Goal: Use online tool/utility: Use online tool/utility

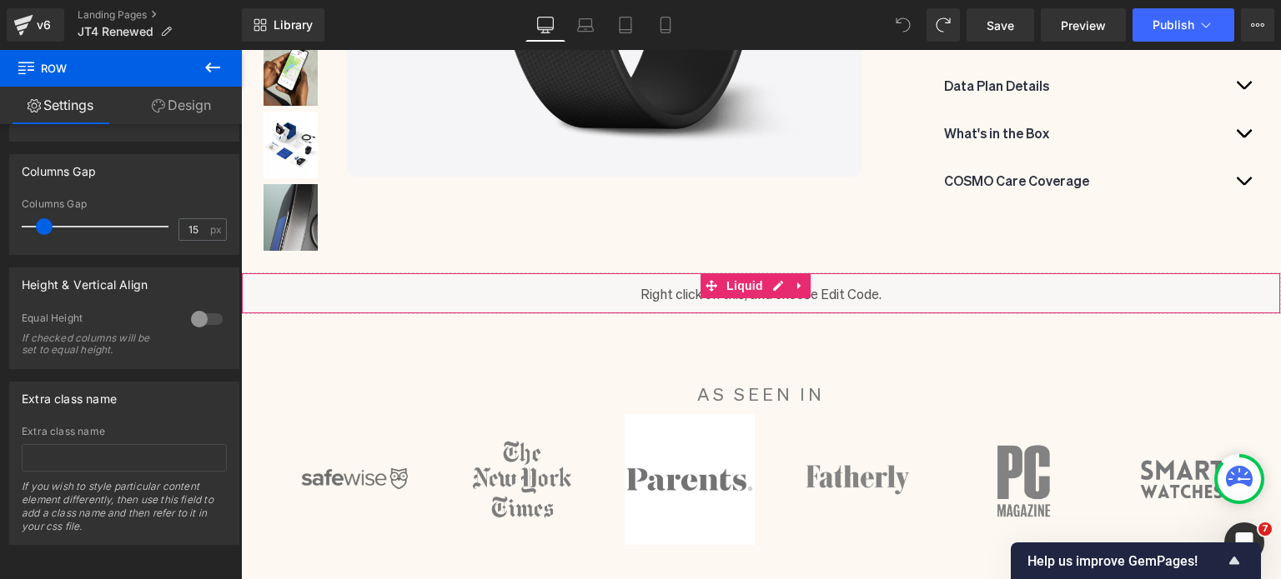
scroll to position [607, 0]
click at [773, 278] on link at bounding box center [778, 285] width 22 height 25
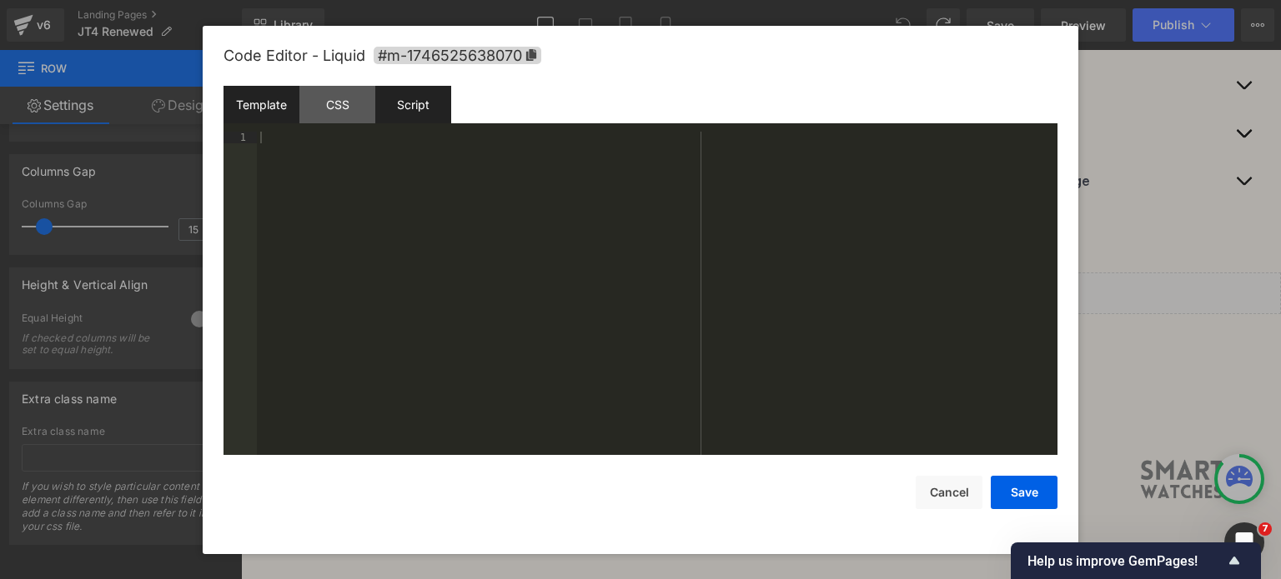
click at [399, 103] on div "Script" at bounding box center [413, 105] width 76 height 38
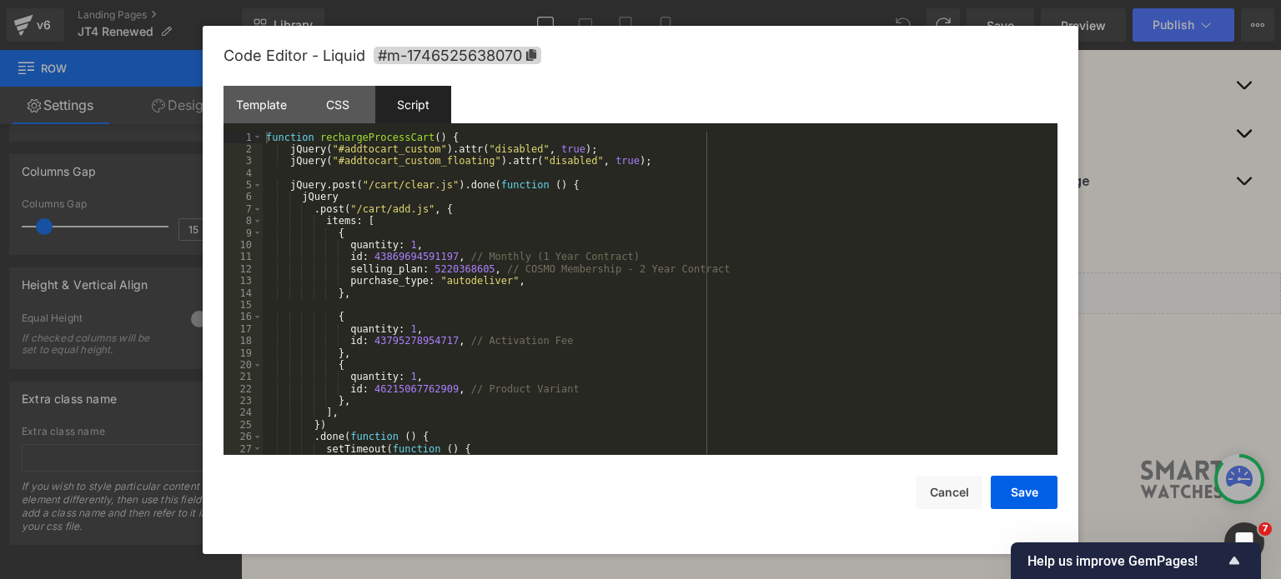
click at [363, 140] on div "function rechargeProcessCart ( ) { jQuery ( "#addtocart_custom" ) . attr ( "dis…" at bounding box center [657, 306] width 788 height 348
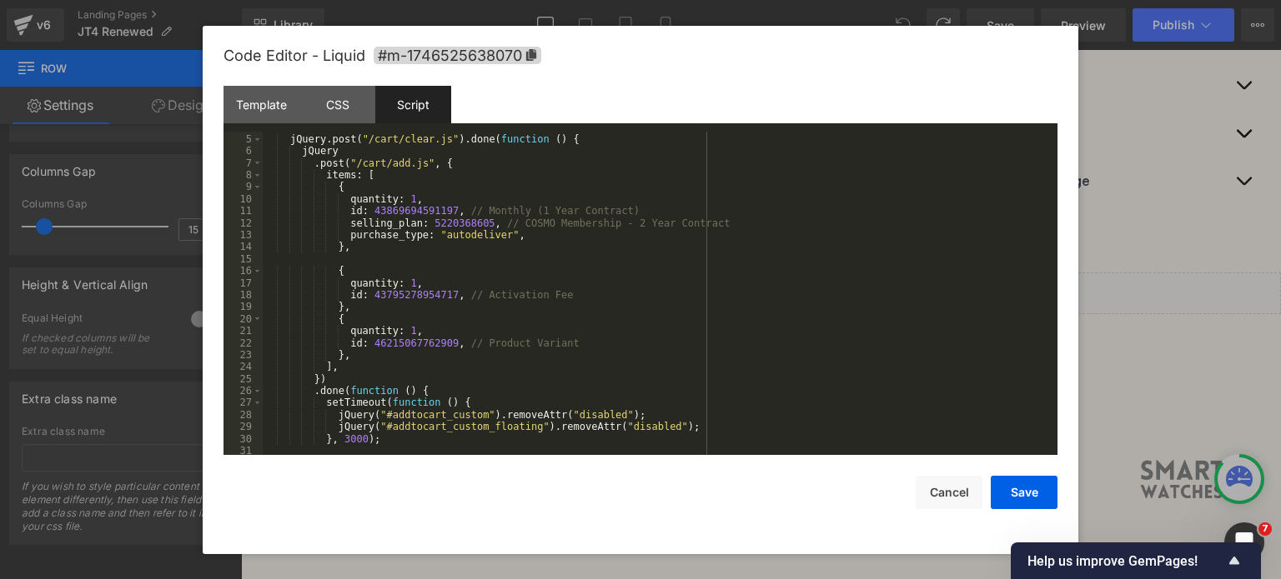
scroll to position [0, 0]
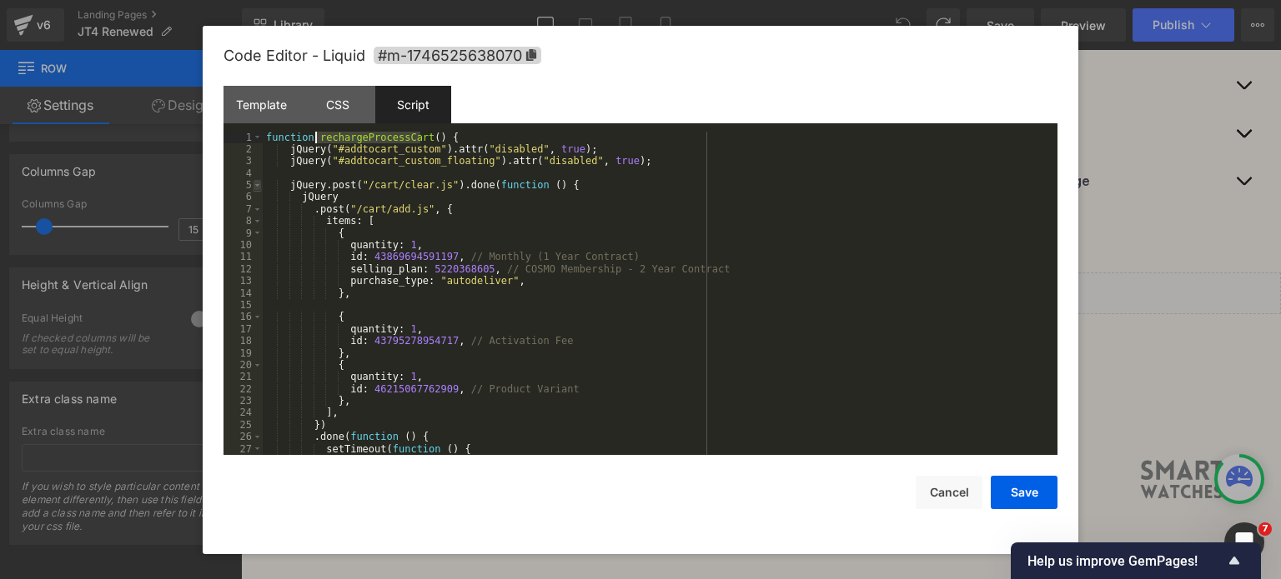
click at [257, 189] on span at bounding box center [257, 185] width 9 height 12
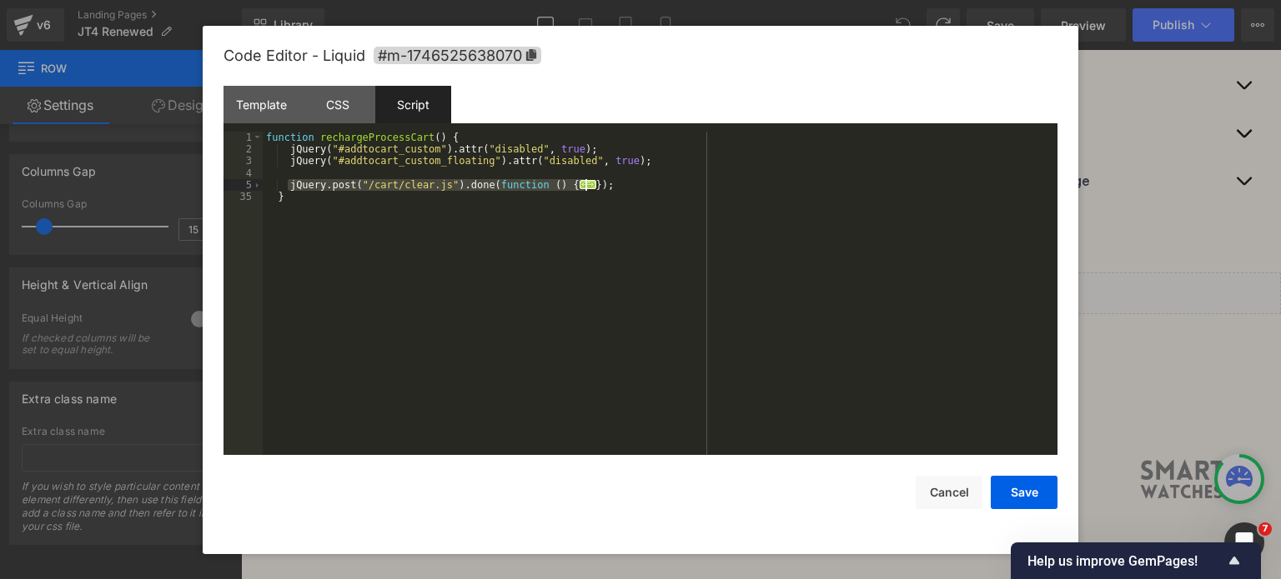
drag, startPoint x: 287, startPoint y: 186, endPoint x: 590, endPoint y: 188, distance: 303.5
click at [590, 188] on div "function rechargeProcessCart ( ) { jQuery ( "#addtocart_custom" ) . attr ( "dis…" at bounding box center [660, 306] width 795 height 348
click at [334, 99] on div "CSS" at bounding box center [337, 105] width 76 height 38
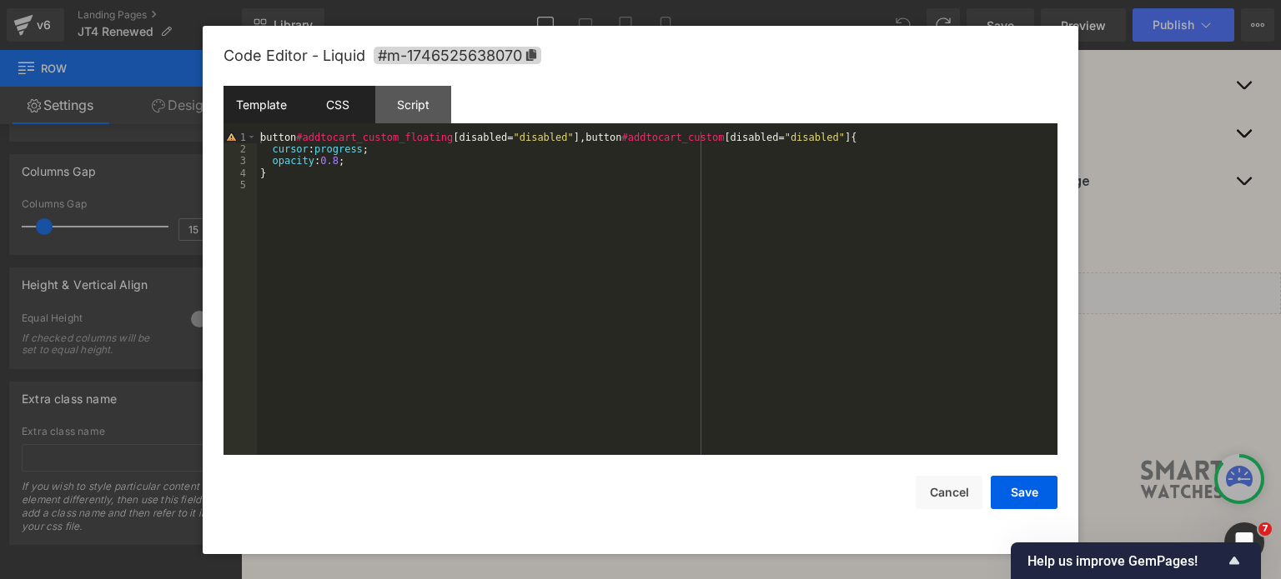
click at [271, 92] on div "Template" at bounding box center [261, 105] width 76 height 38
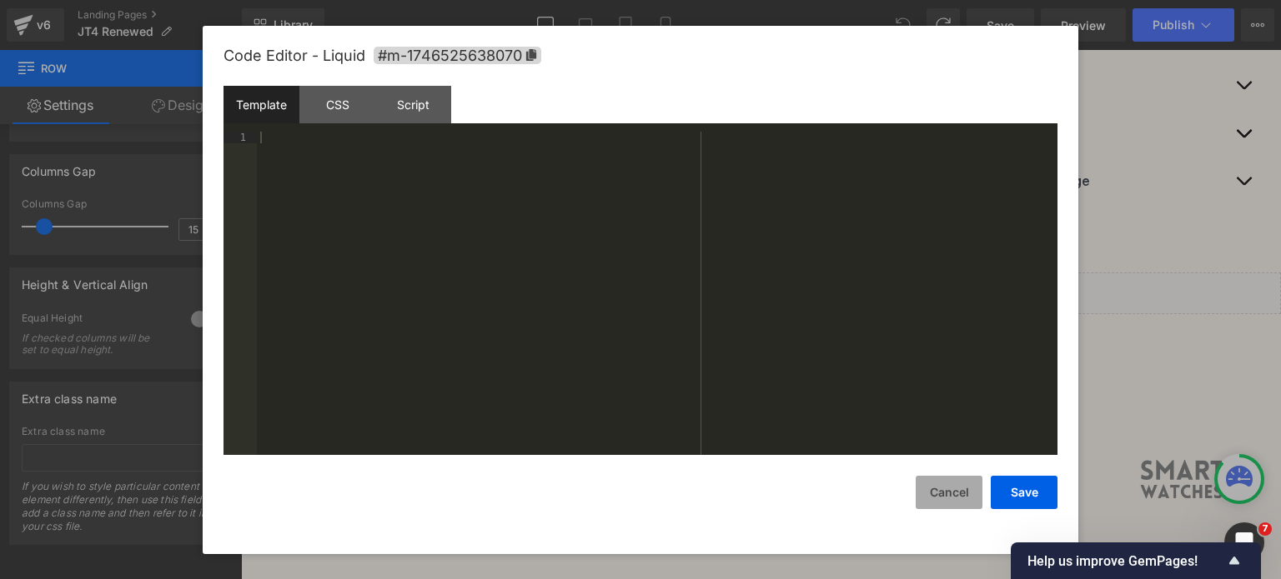
click at [960, 487] on button "Cancel" at bounding box center [948, 492] width 67 height 33
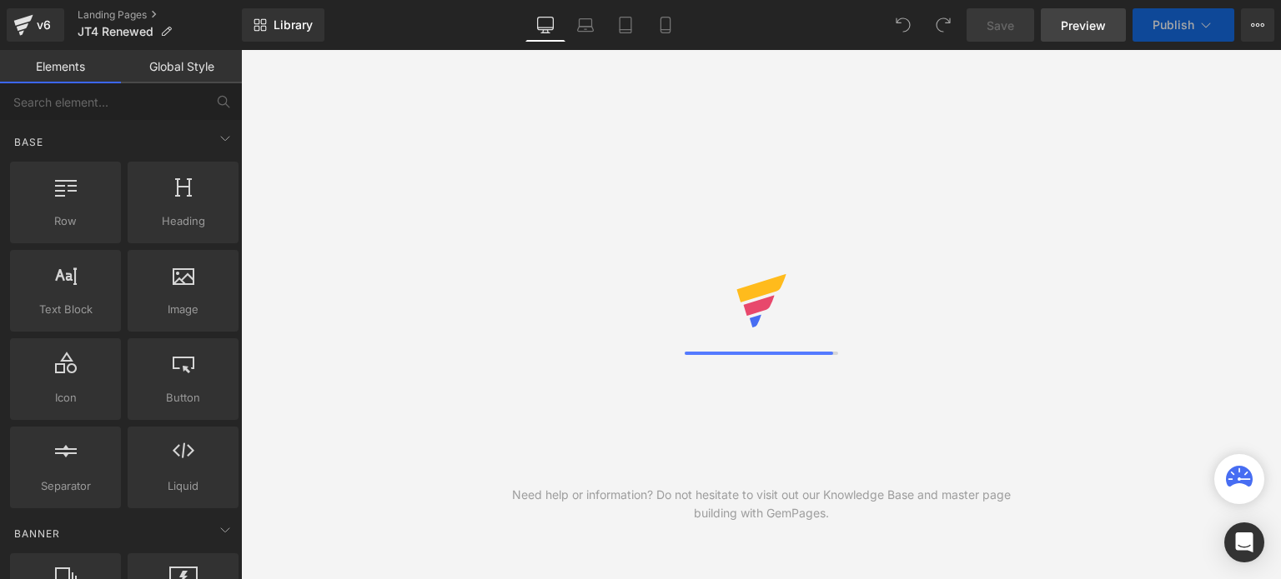
click at [1082, 34] on link "Preview" at bounding box center [1082, 24] width 85 height 33
